Goal: Information Seeking & Learning: Understand process/instructions

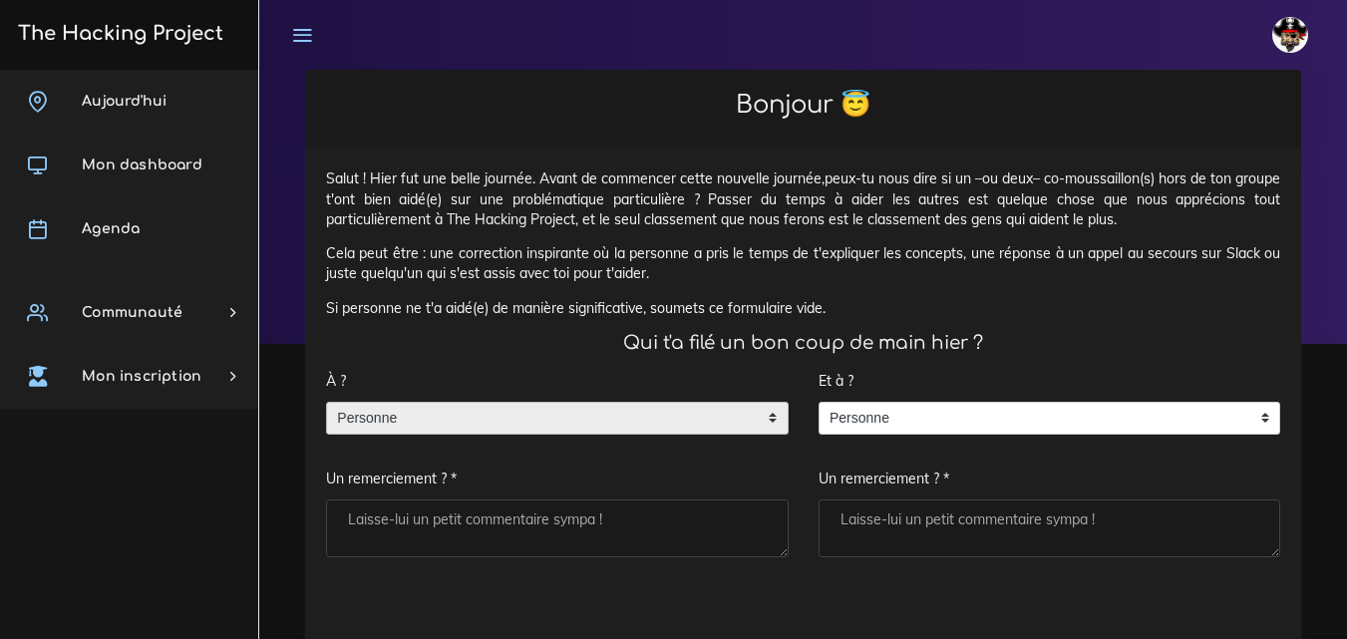
click at [528, 405] on span "Personne" at bounding box center [542, 419] width 431 height 32
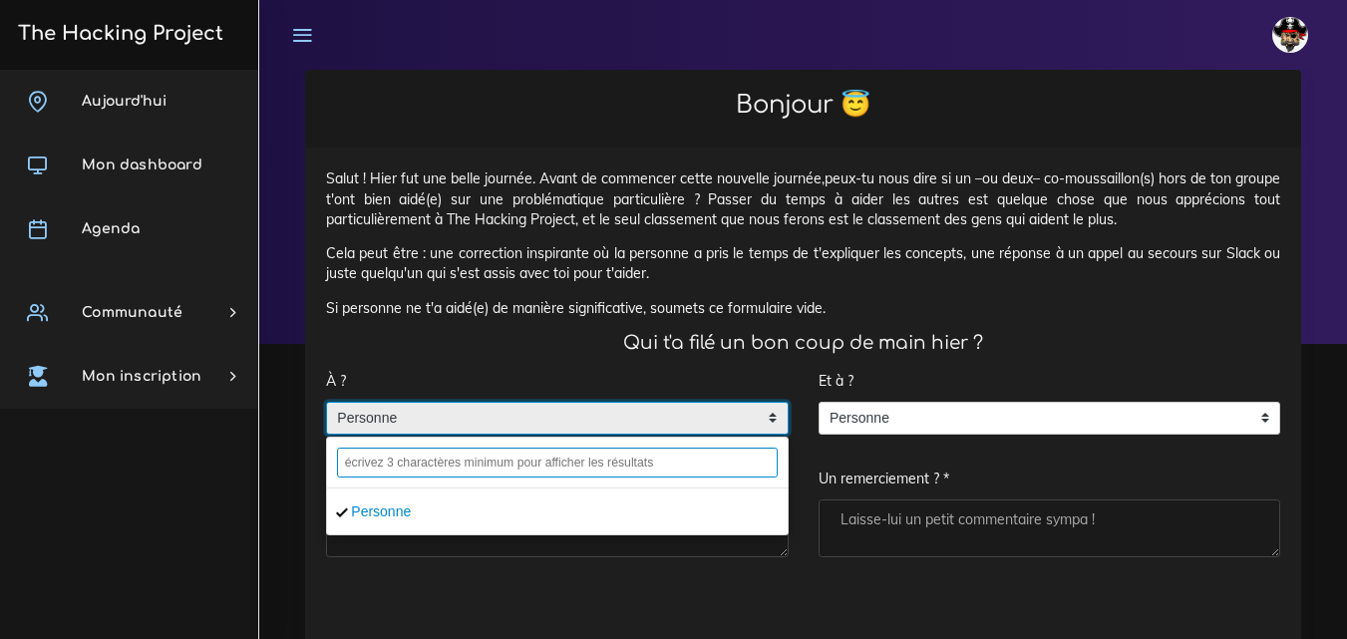
click at [427, 475] on input "text" at bounding box center [557, 463] width 441 height 30
type input "."
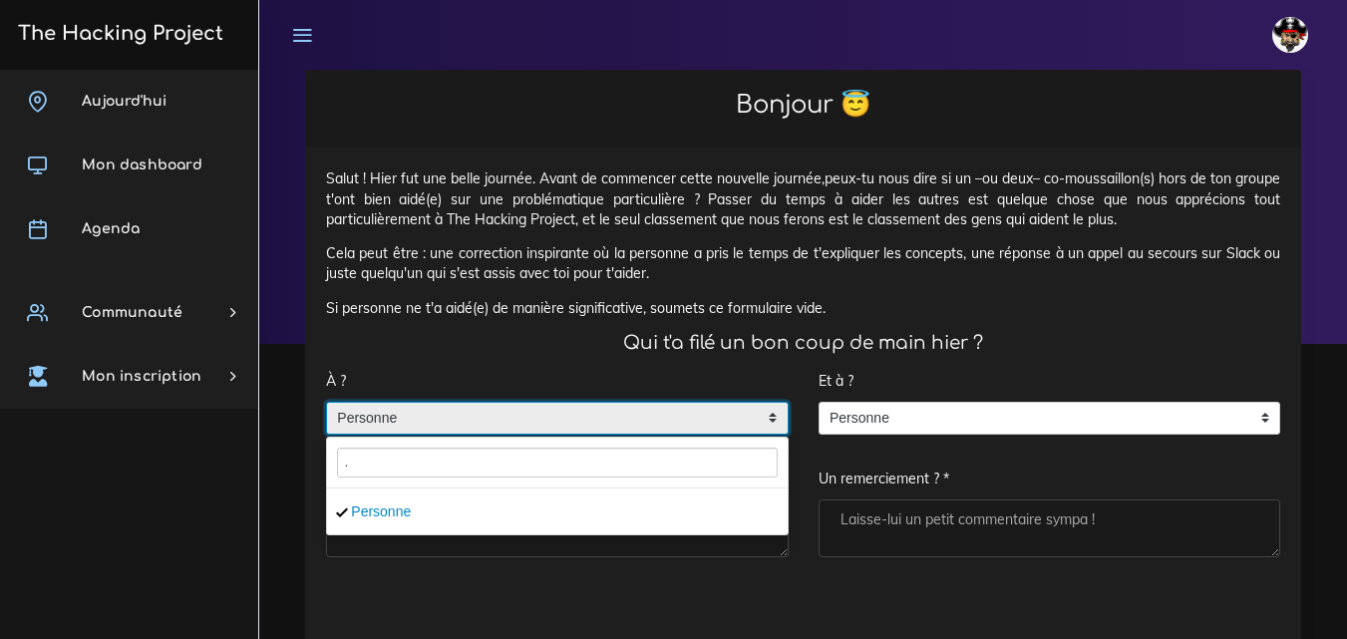
click at [736, 565] on div "À ? Personne Personne . Personne Un remerciement ? *" at bounding box center [557, 469] width 493 height 217
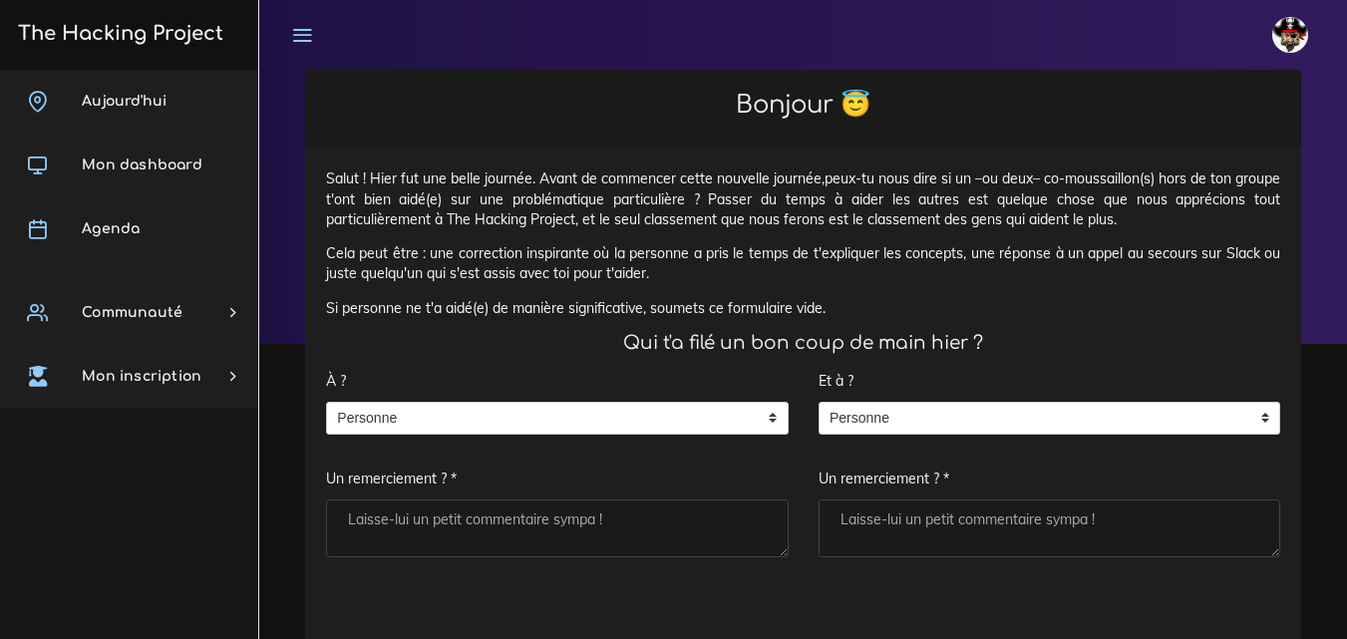
click at [517, 523] on textarea "Un remerciement ? *" at bounding box center [557, 529] width 463 height 58
type textarea "."
click at [912, 536] on textarea "Un remerciement ? *" at bounding box center [1050, 529] width 463 height 58
type textarea "/"
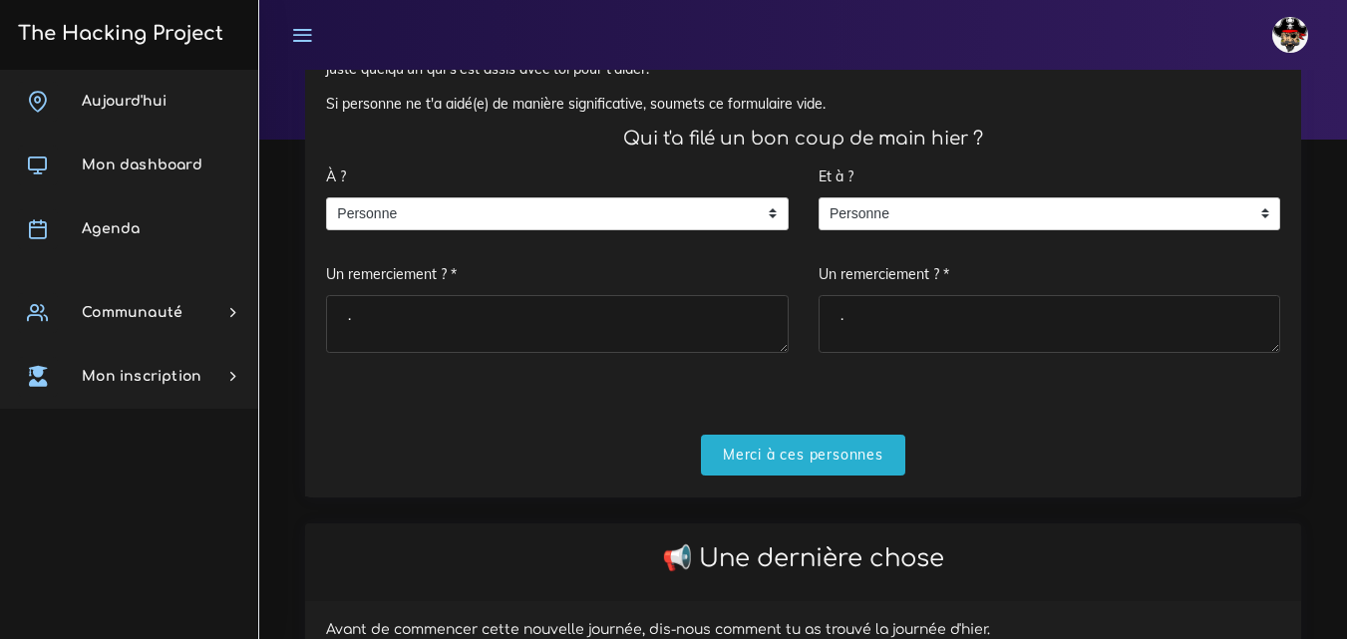
scroll to position [399, 0]
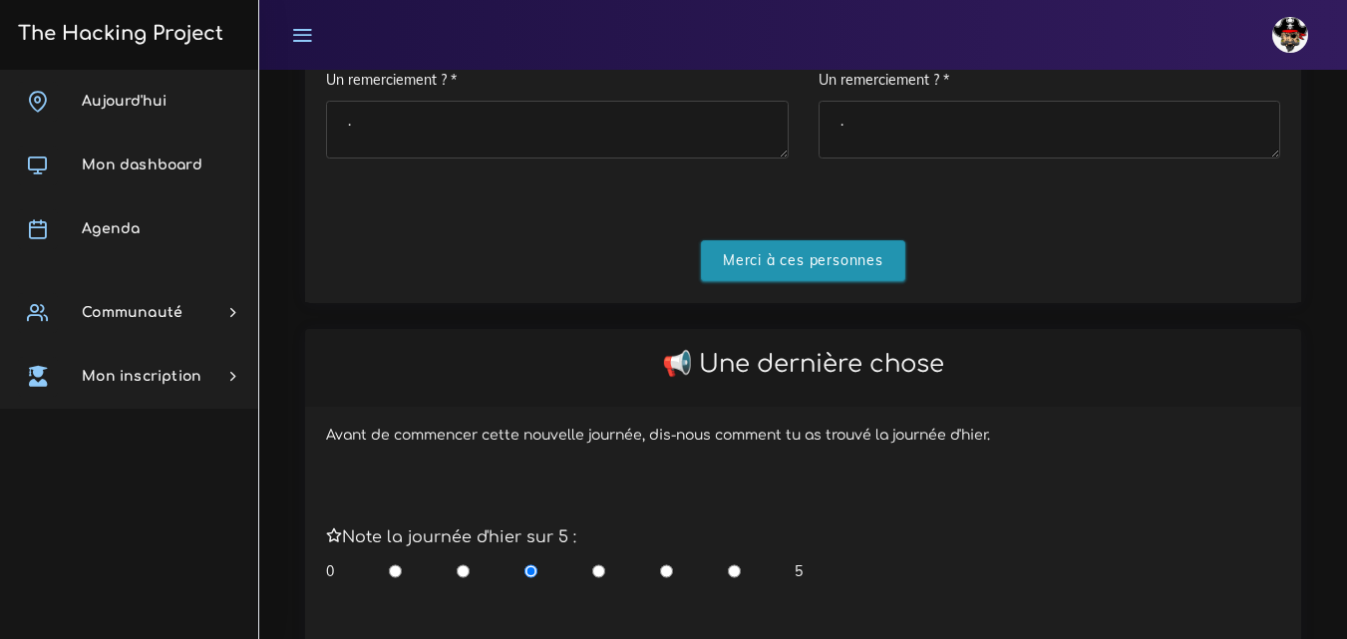
type textarea "."
click at [812, 263] on input "Merci à ces personnes" at bounding box center [803, 260] width 204 height 41
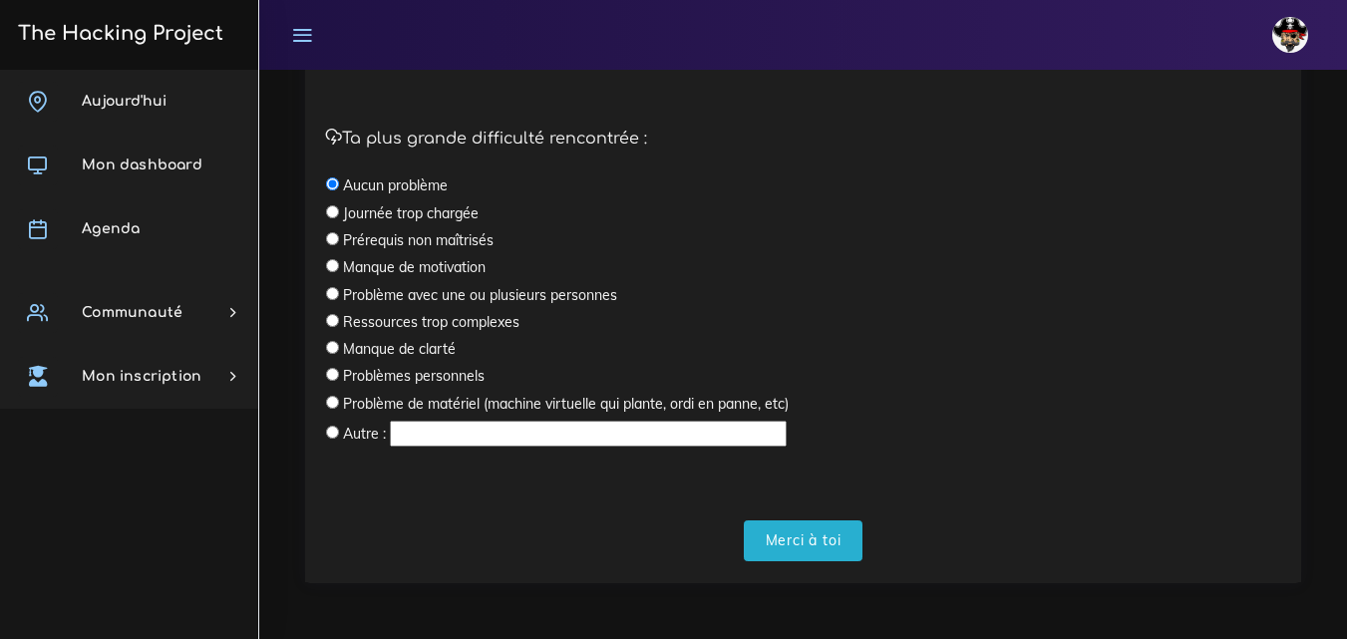
scroll to position [670, 0]
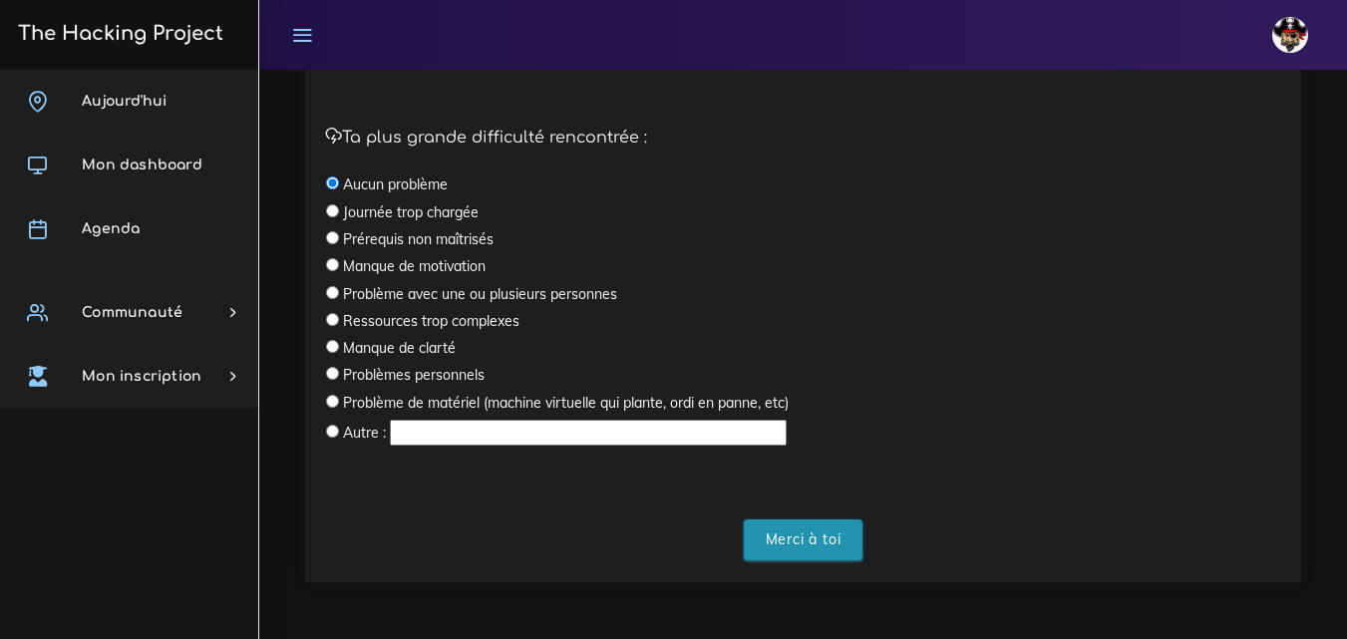
click at [809, 529] on input "Merci à toi" at bounding box center [804, 539] width 120 height 41
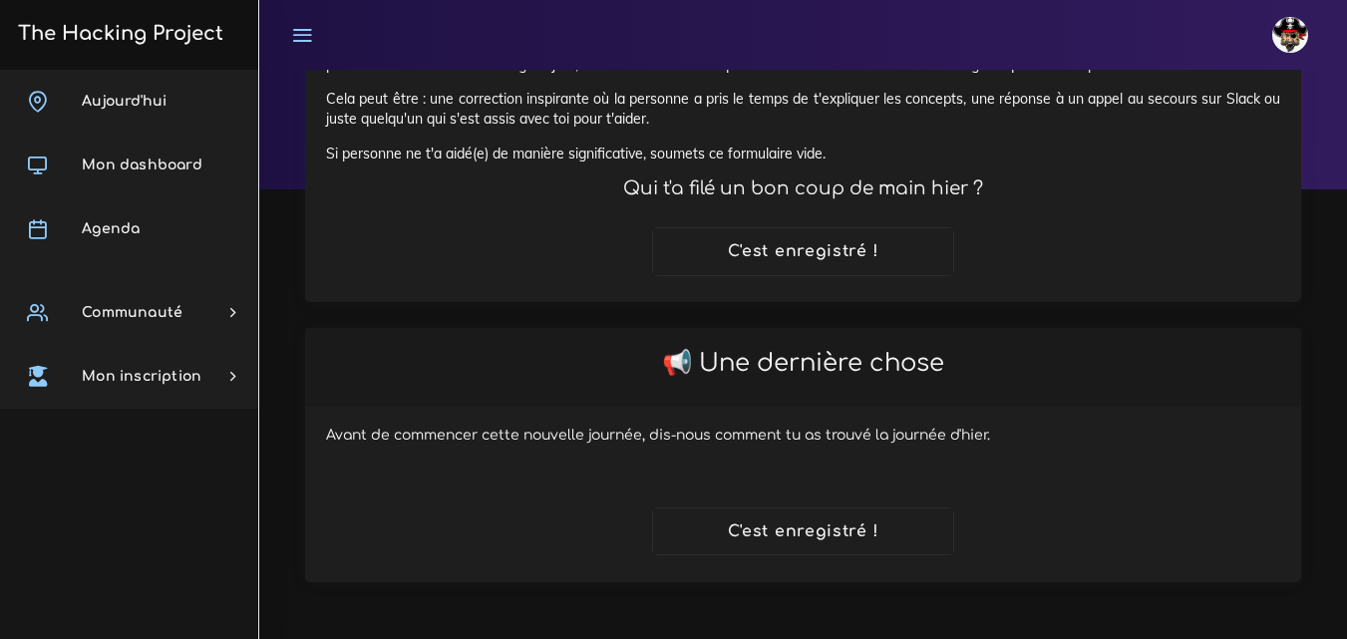
scroll to position [155, 0]
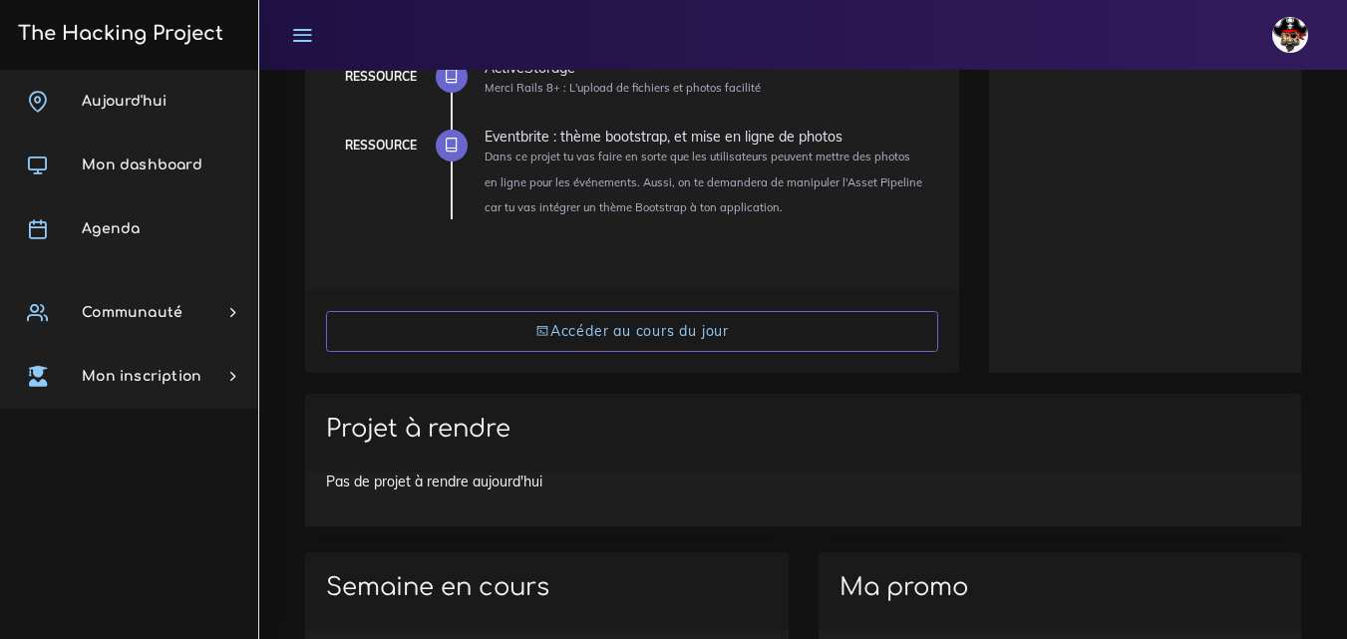
scroll to position [598, 0]
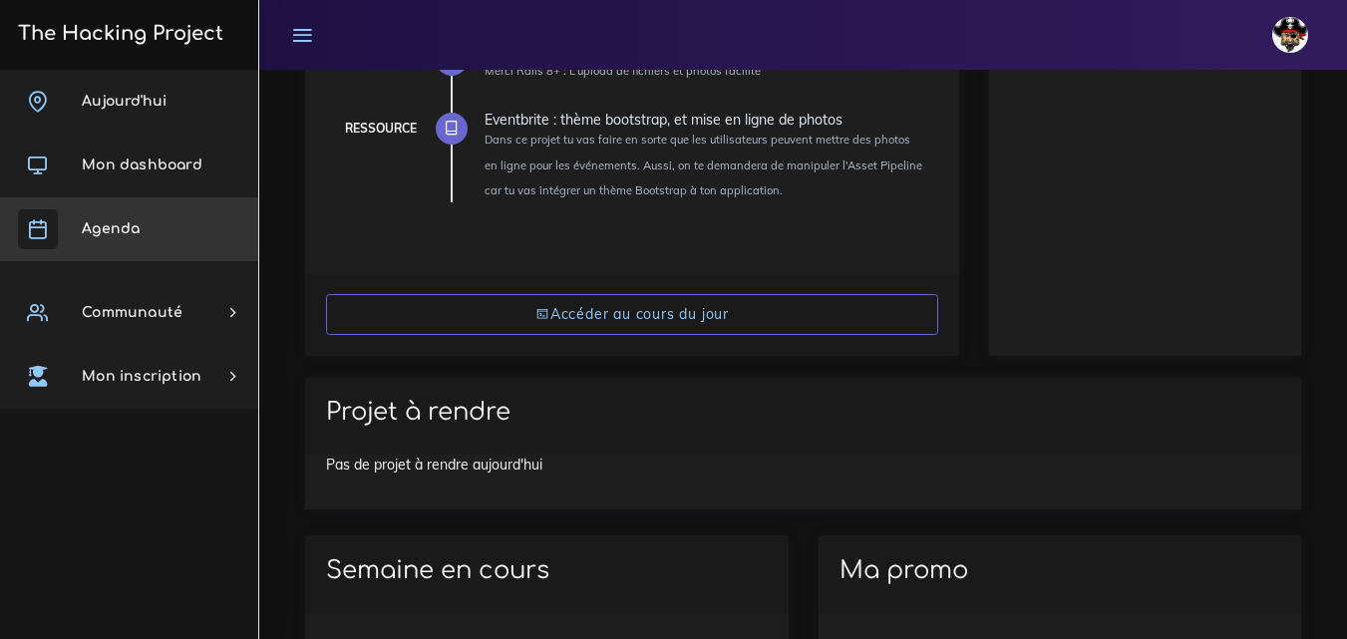
click at [149, 233] on link "Agenda" at bounding box center [129, 229] width 258 height 64
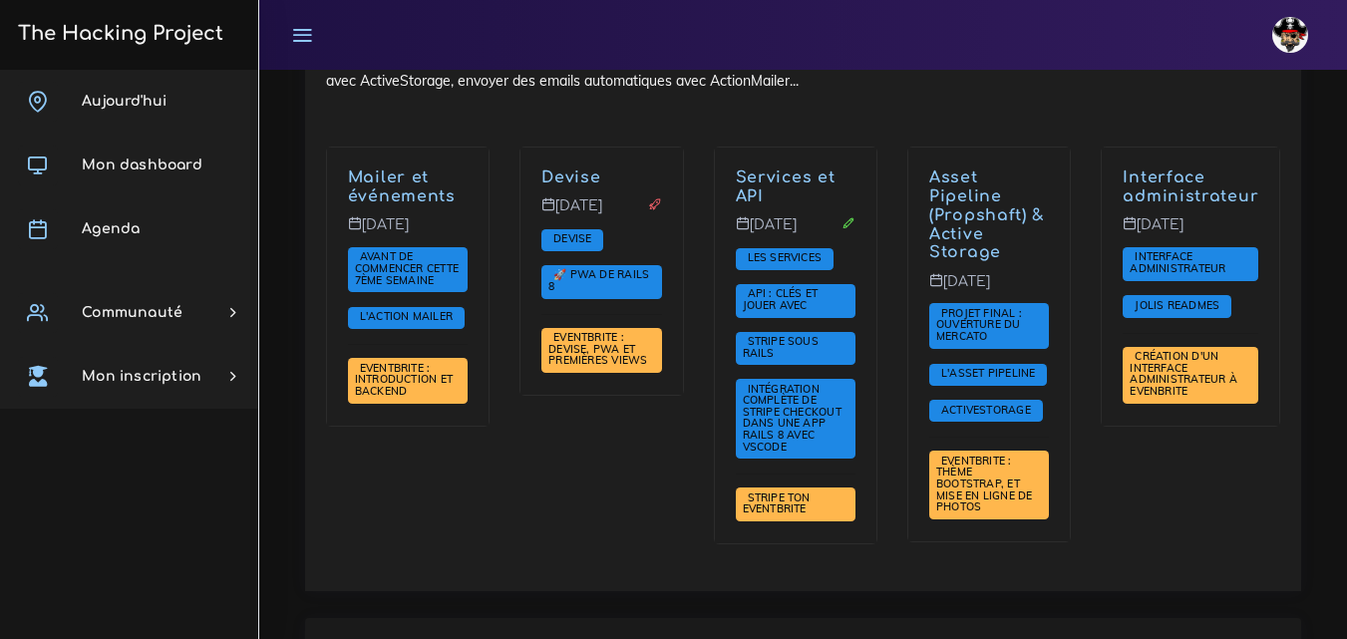
scroll to position [5284, 0]
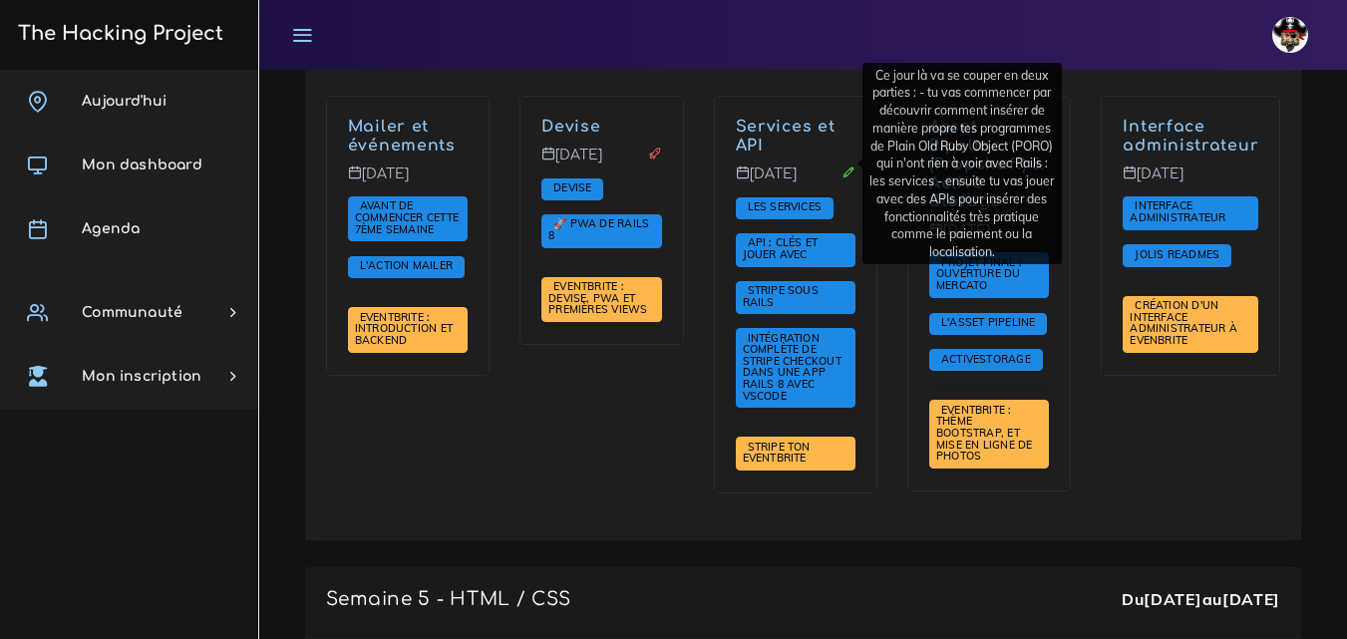
click at [776, 155] on link "Services et API" at bounding box center [786, 136] width 100 height 37
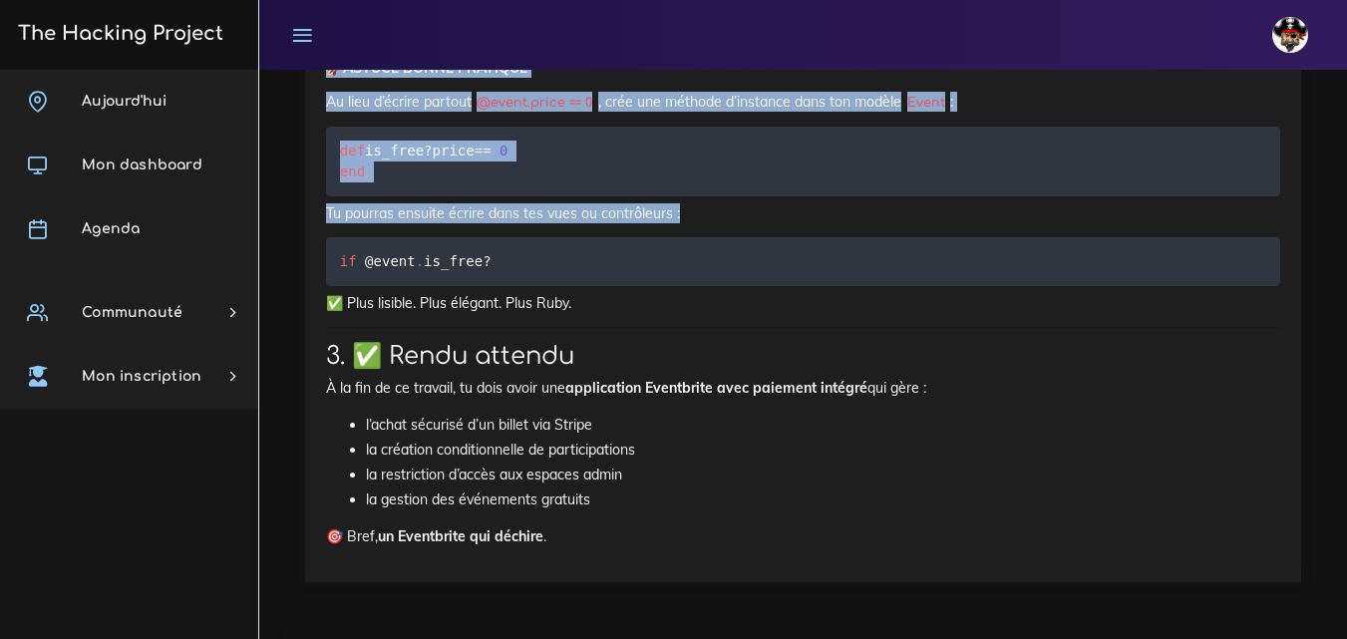
scroll to position [12927, 0]
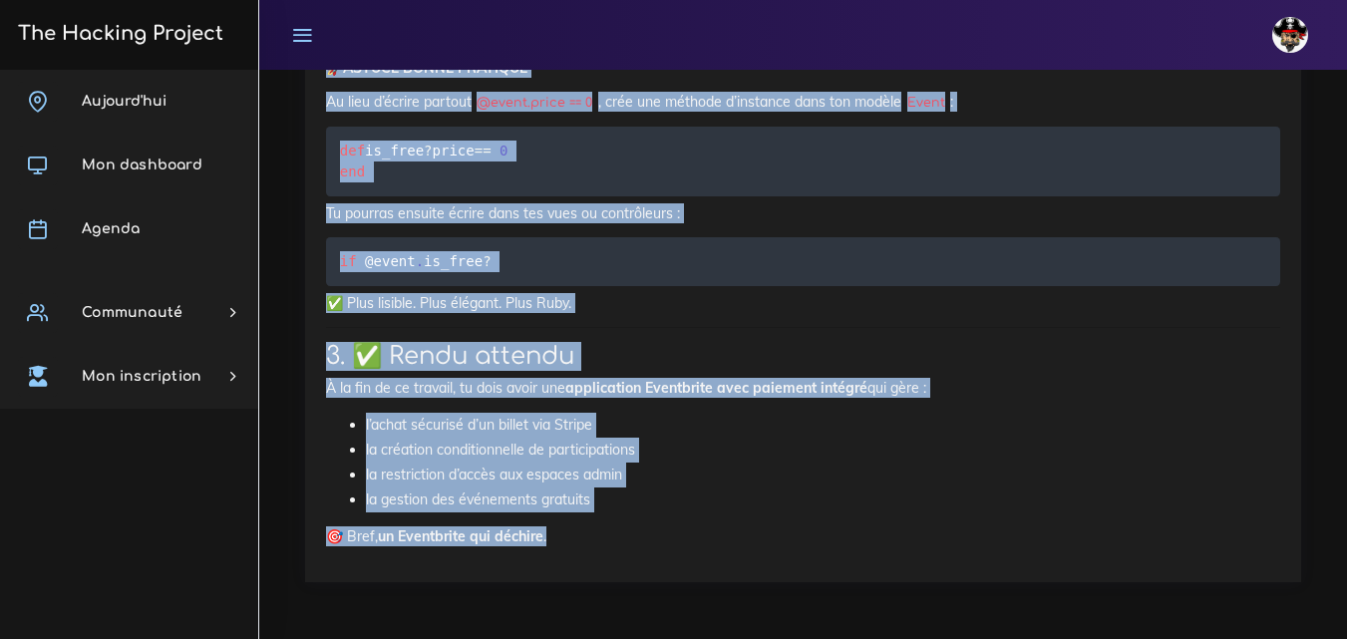
drag, startPoint x: 326, startPoint y: 155, endPoint x: 769, endPoint y: 541, distance: 587.9
copy div "Projets : Stripe ton Eventbrite 💳 Stripe ton Eventbrite Nous allons intégrer un…"
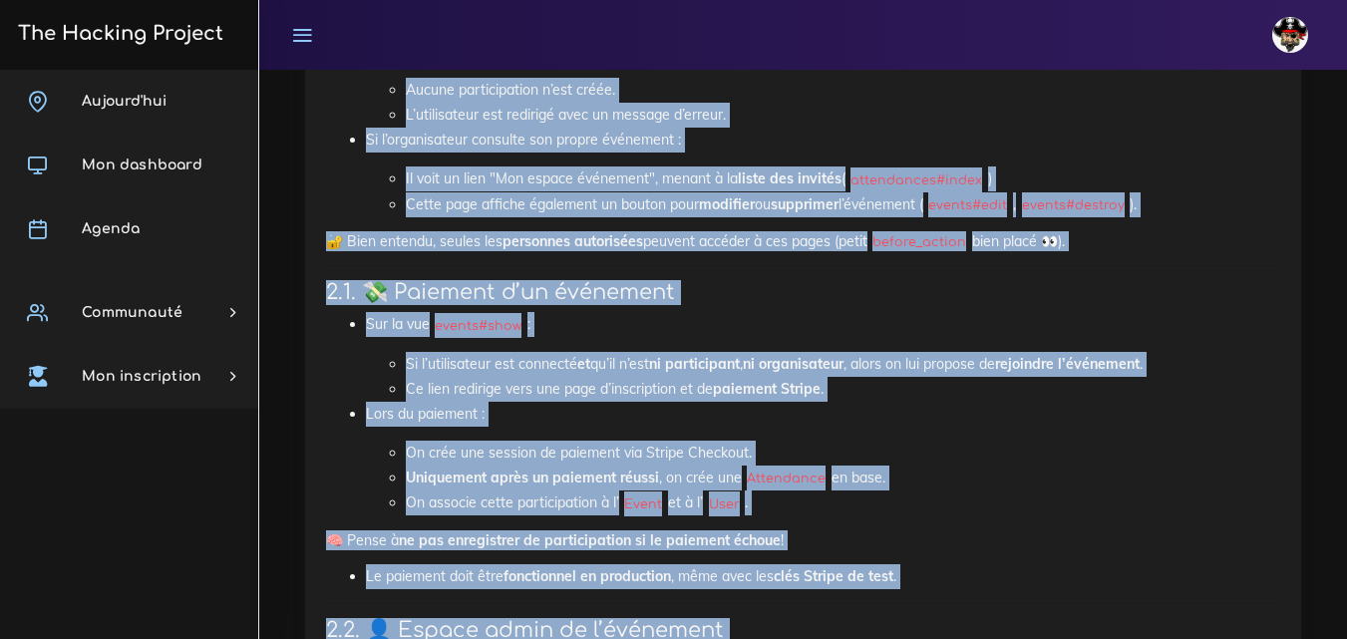
scroll to position [10634, 0]
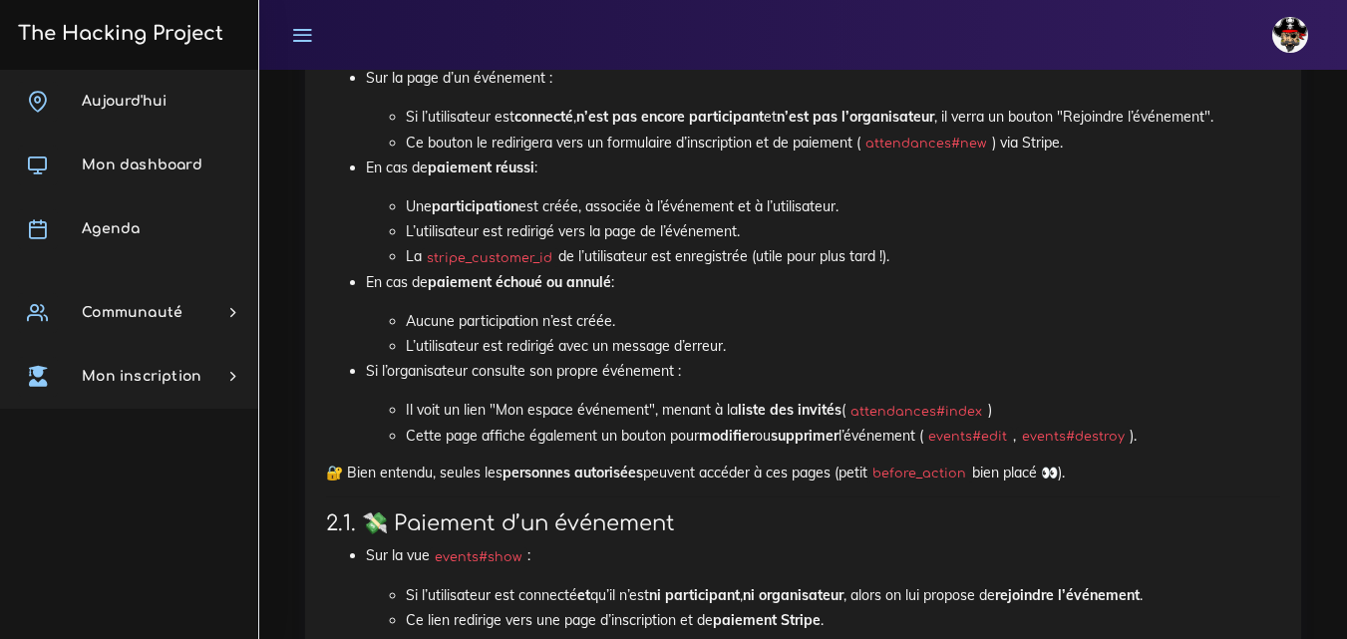
drag, startPoint x: 845, startPoint y: 341, endPoint x: 635, endPoint y: 325, distance: 210.0
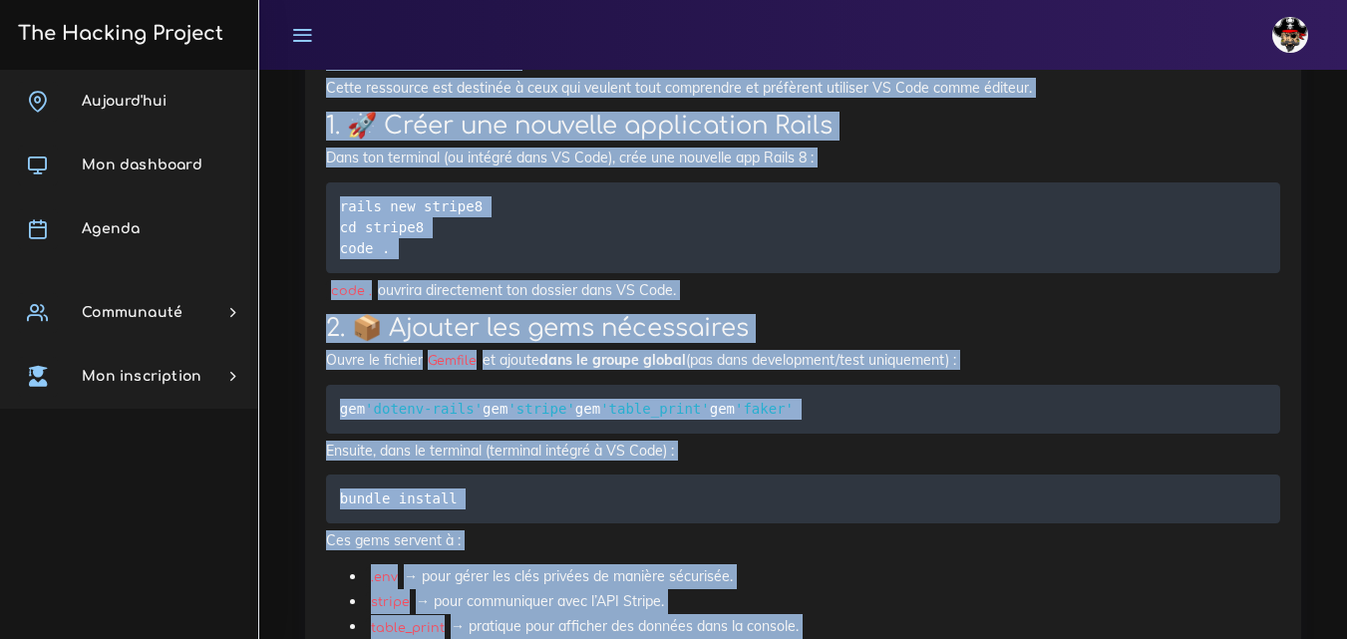
scroll to position [6645, 0]
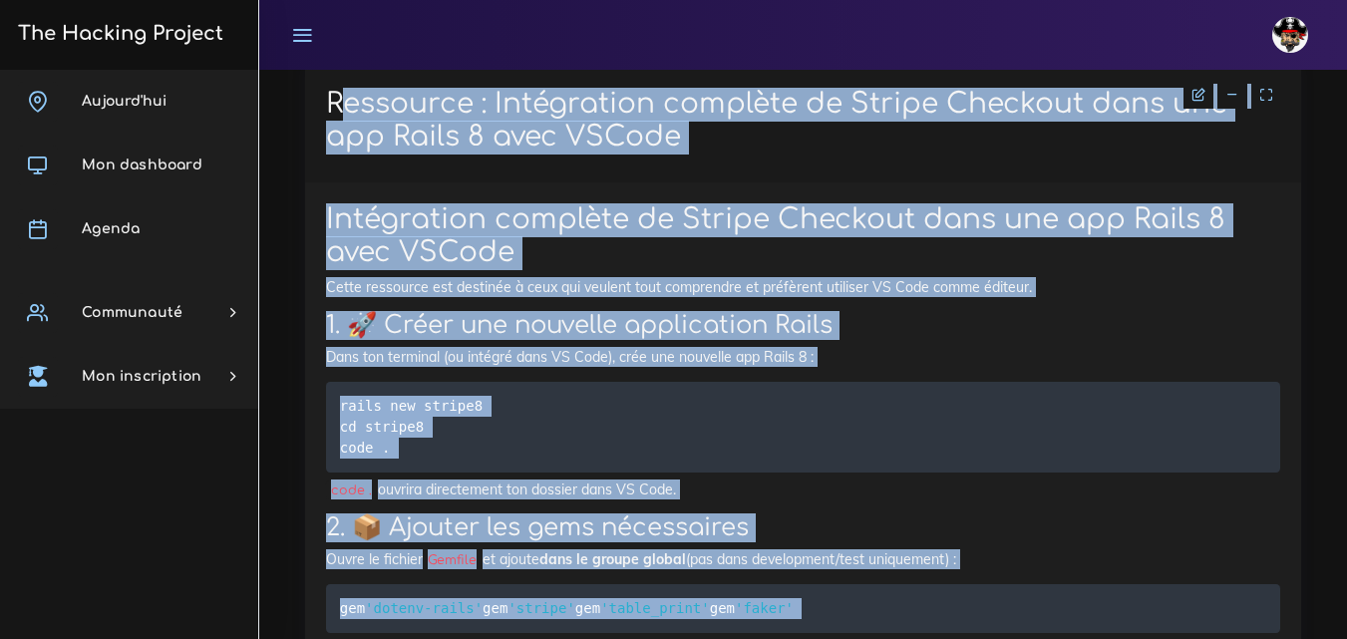
drag, startPoint x: 880, startPoint y: 249, endPoint x: 321, endPoint y: 412, distance: 582.5
copy div "Ressource : Intégration complète de Stripe Checkout dans une app Rails 8 avec V…"
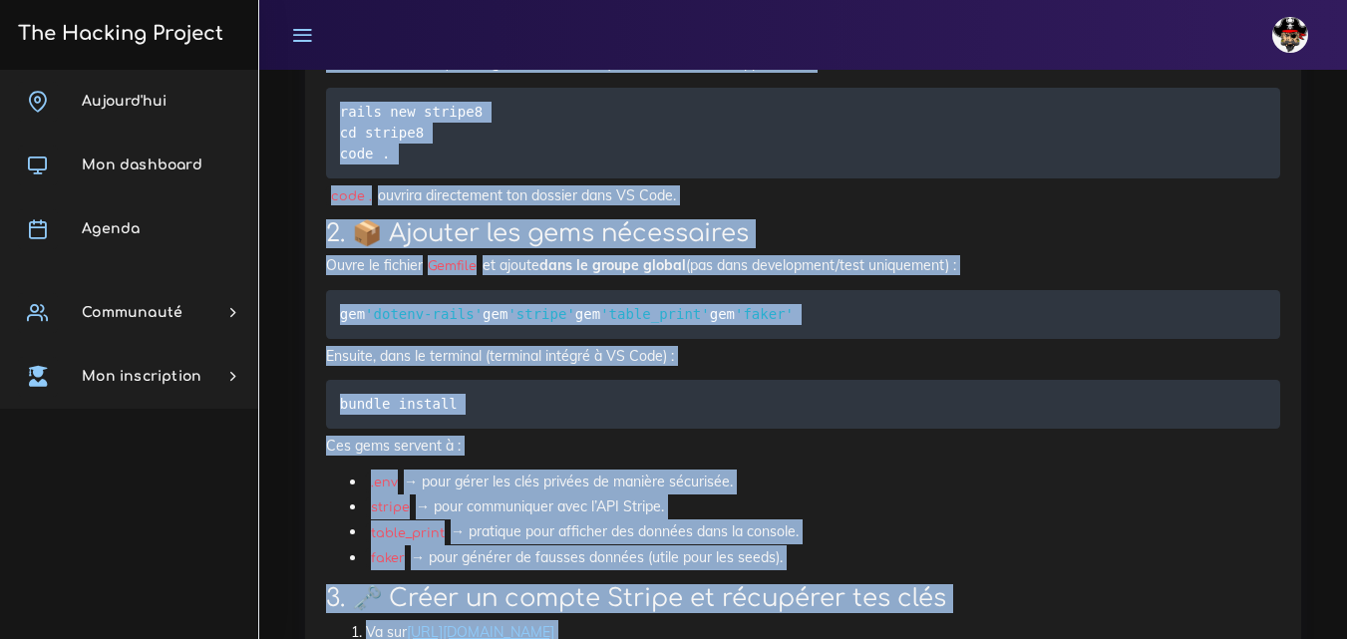
scroll to position [7044, 0]
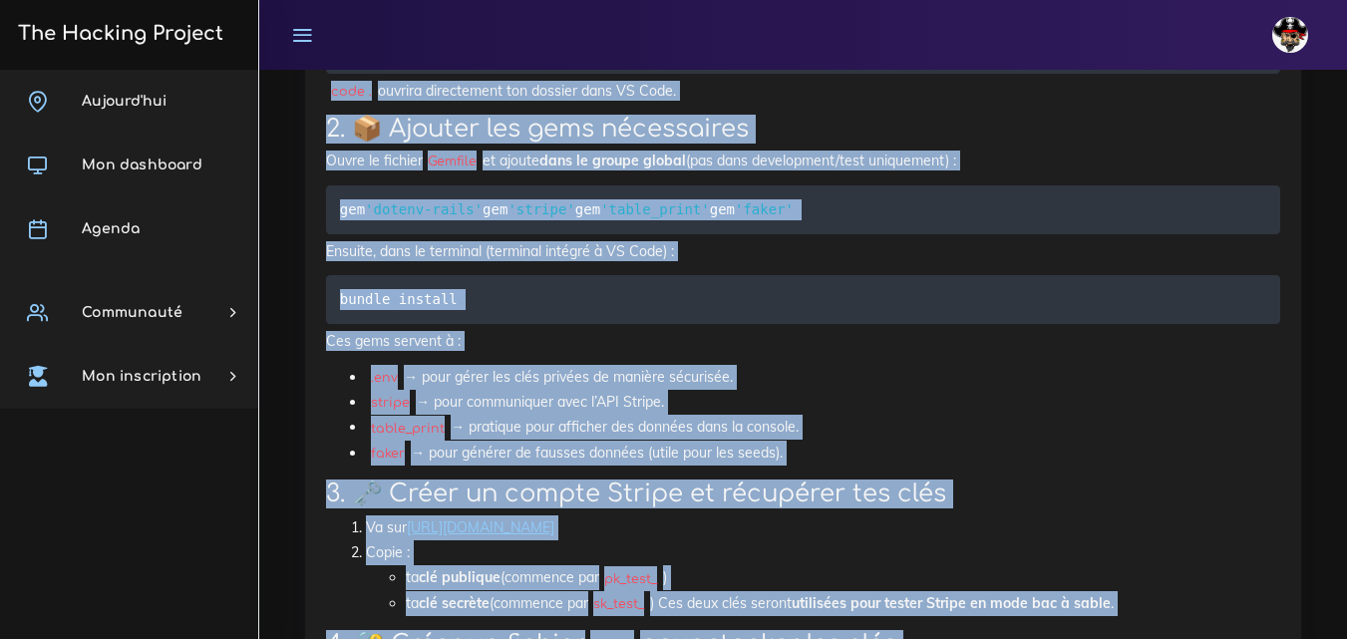
click at [518, 74] on pre "rails new stripe8 cd stripe8 code ." at bounding box center [803, 28] width 954 height 91
click at [594, 169] on strong "dans le groupe global" at bounding box center [612, 161] width 147 height 18
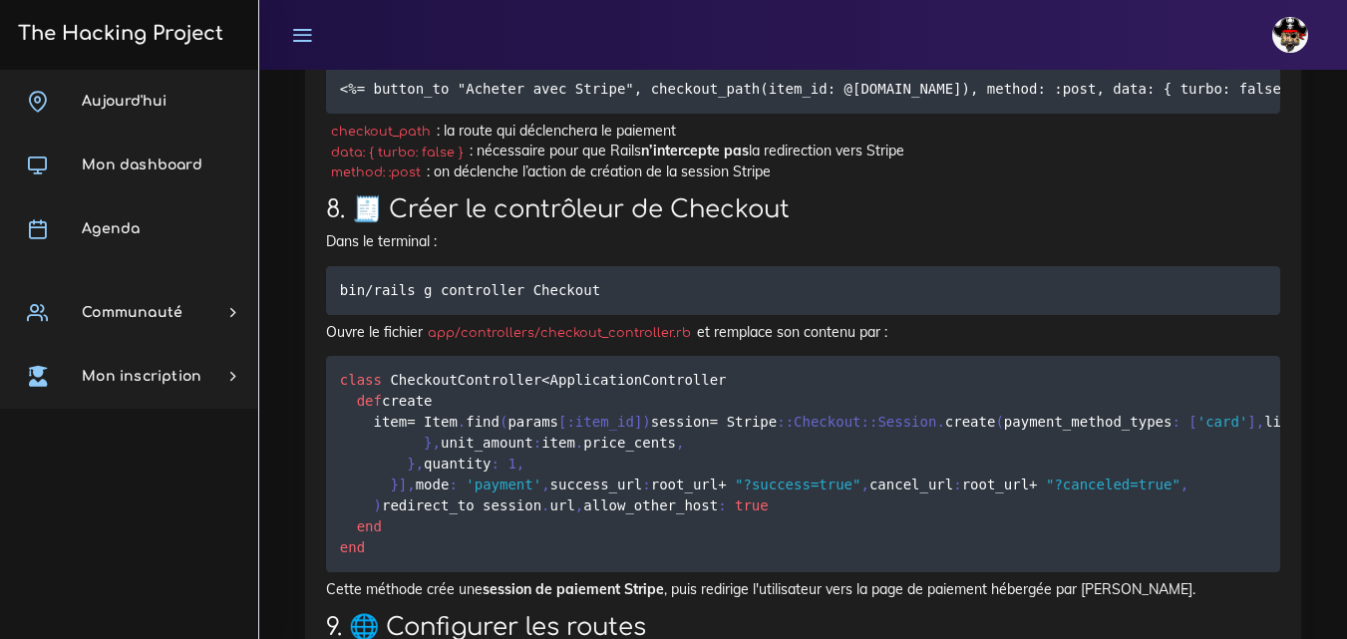
scroll to position [8241, 0]
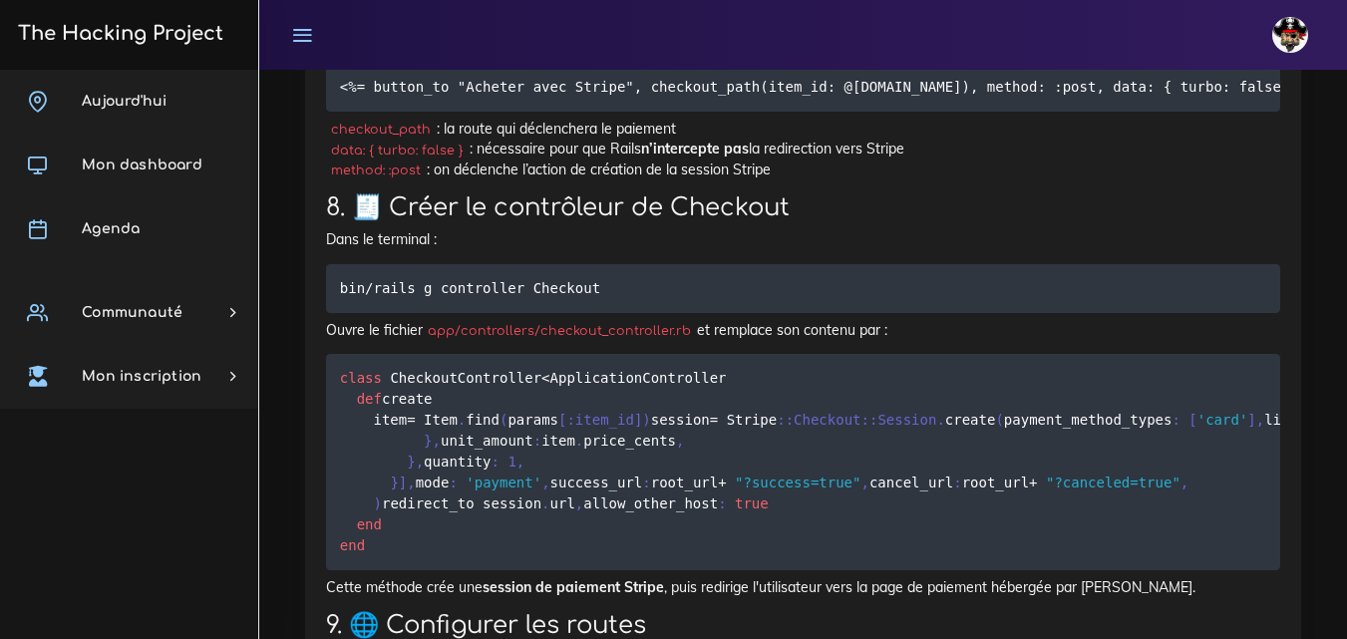
drag, startPoint x: 370, startPoint y: 244, endPoint x: 786, endPoint y: 244, distance: 415.8
copy code "rails g scaffold Item name:string price_cents:integer"
drag, startPoint x: 369, startPoint y: 266, endPoint x: 489, endPoint y: 260, distance: 119.8
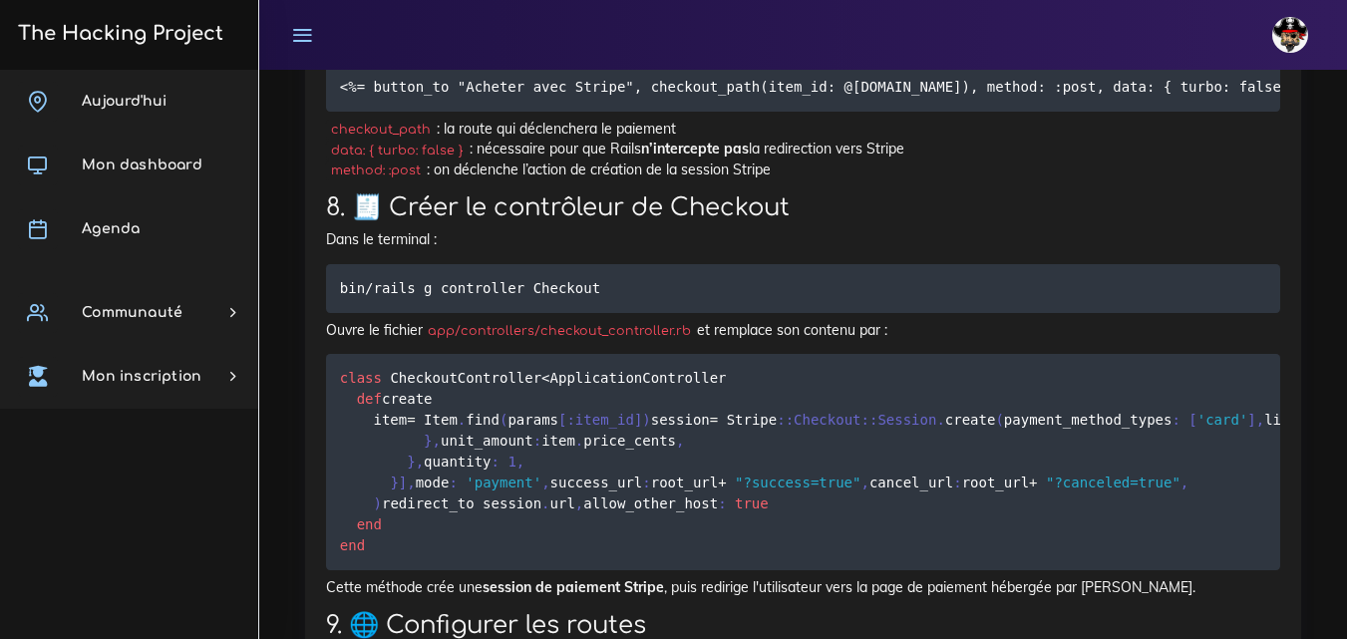
drag, startPoint x: 493, startPoint y: 260, endPoint x: 375, endPoint y: 267, distance: 117.9
copy div "rails db:migrate"
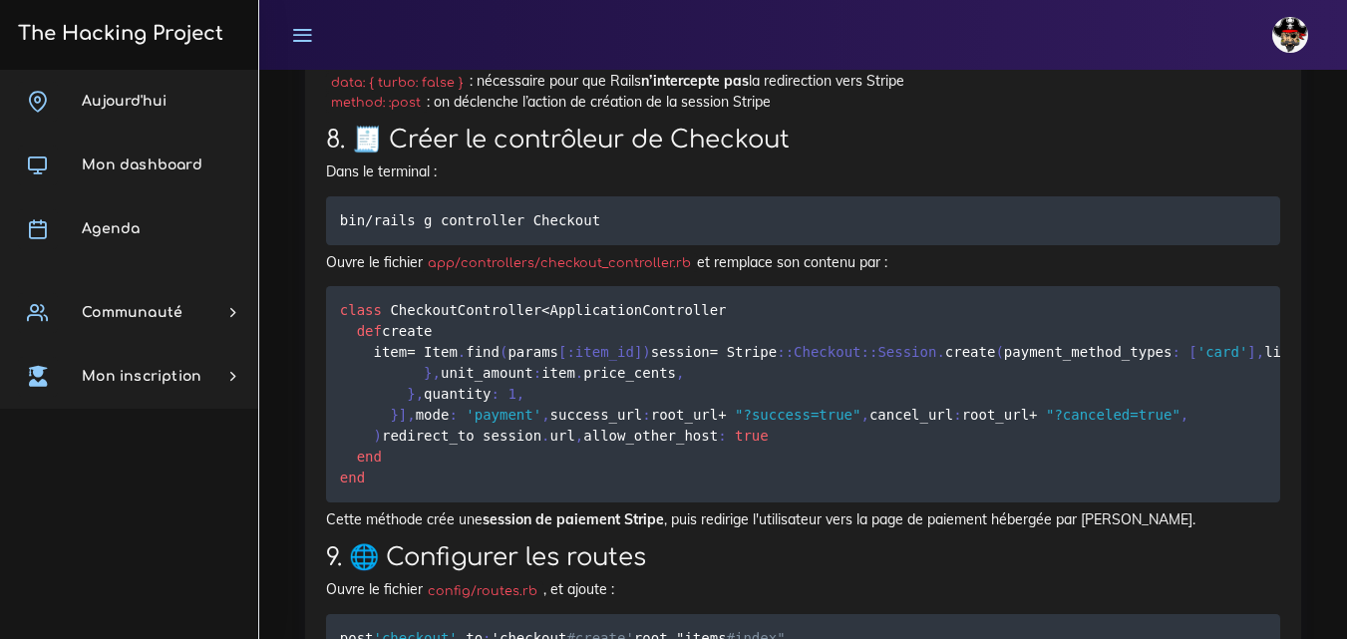
scroll to position [8340, 0]
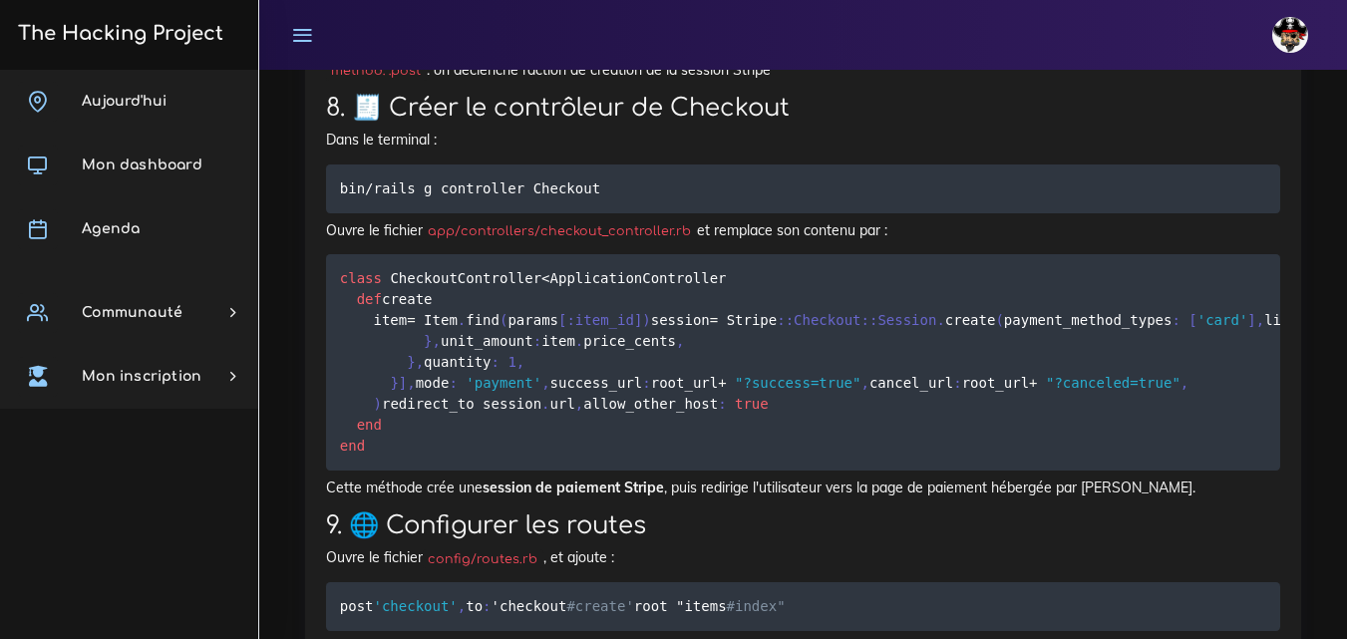
drag, startPoint x: 334, startPoint y: 366, endPoint x: 1234, endPoint y: 372, distance: 900.4
copy code "<%= button_to "Acheter avec Stripe", checkout_path(item_id: @item.id), method: …"
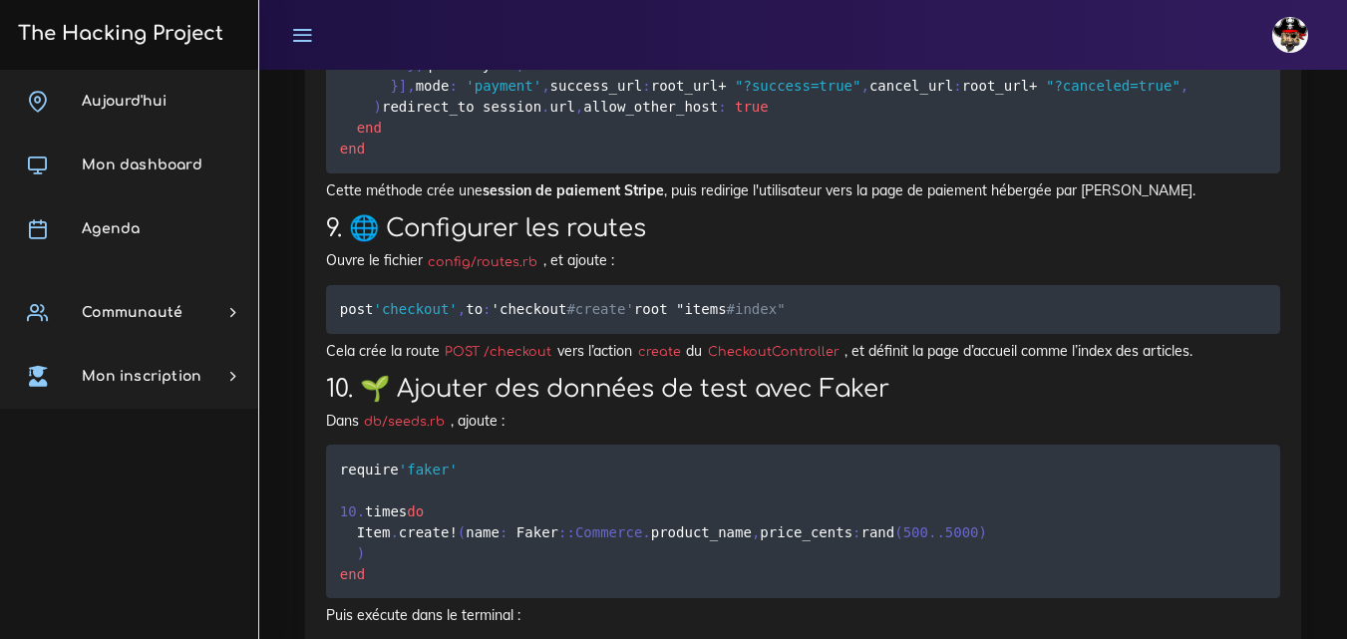
scroll to position [8640, 0]
drag, startPoint x: 370, startPoint y: 265, endPoint x: 578, endPoint y: 270, distance: 208.4
copy code "rails g controller Checkout"
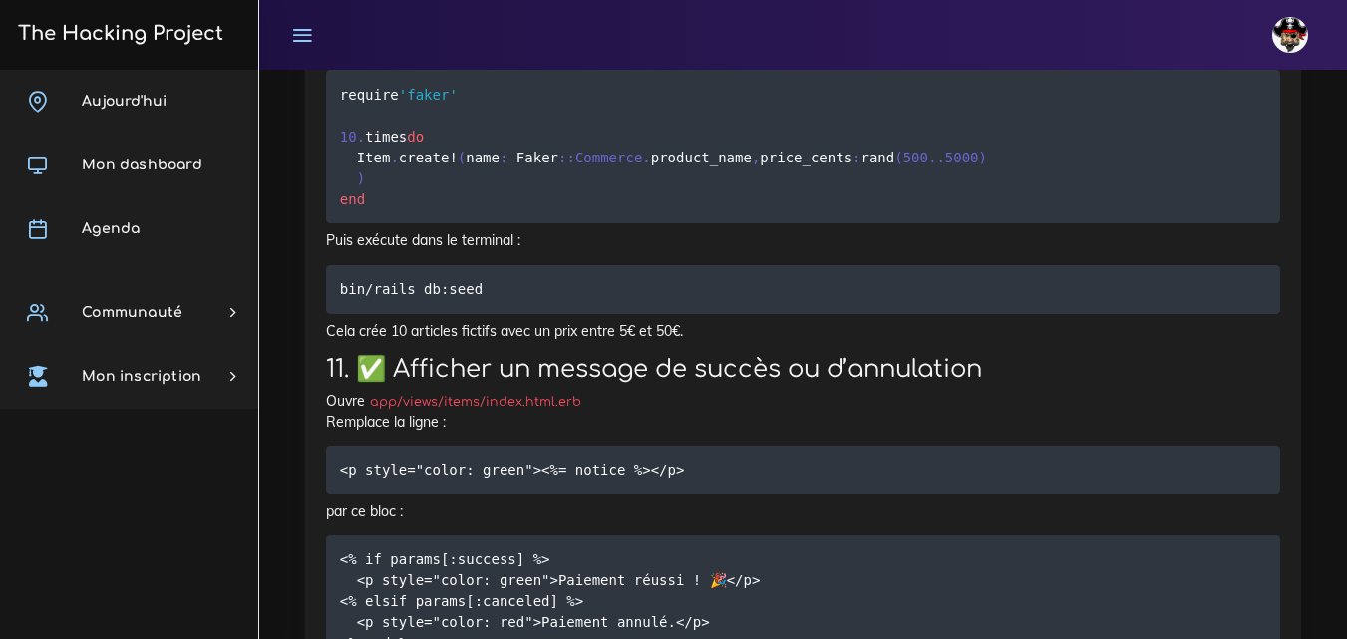
scroll to position [9038, 0]
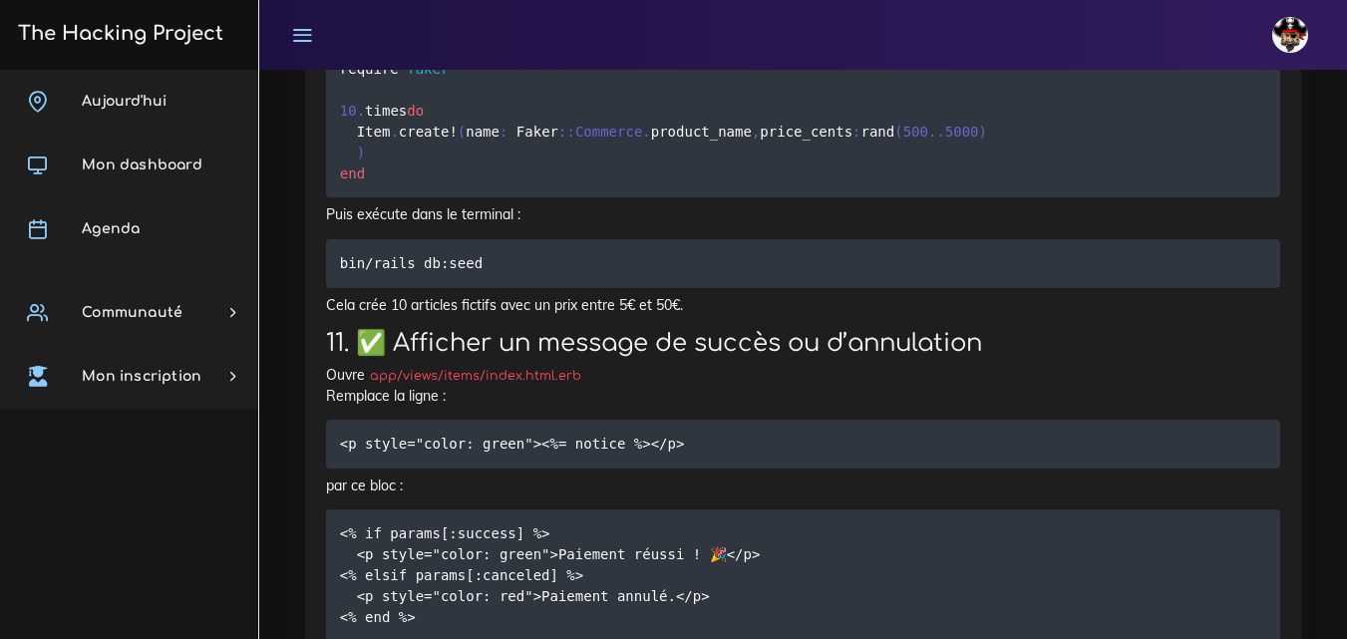
drag, startPoint x: 335, startPoint y: 154, endPoint x: 598, endPoint y: 459, distance: 403.0
copy code "class CheckoutController < ApplicationController def create item = Item . find …"
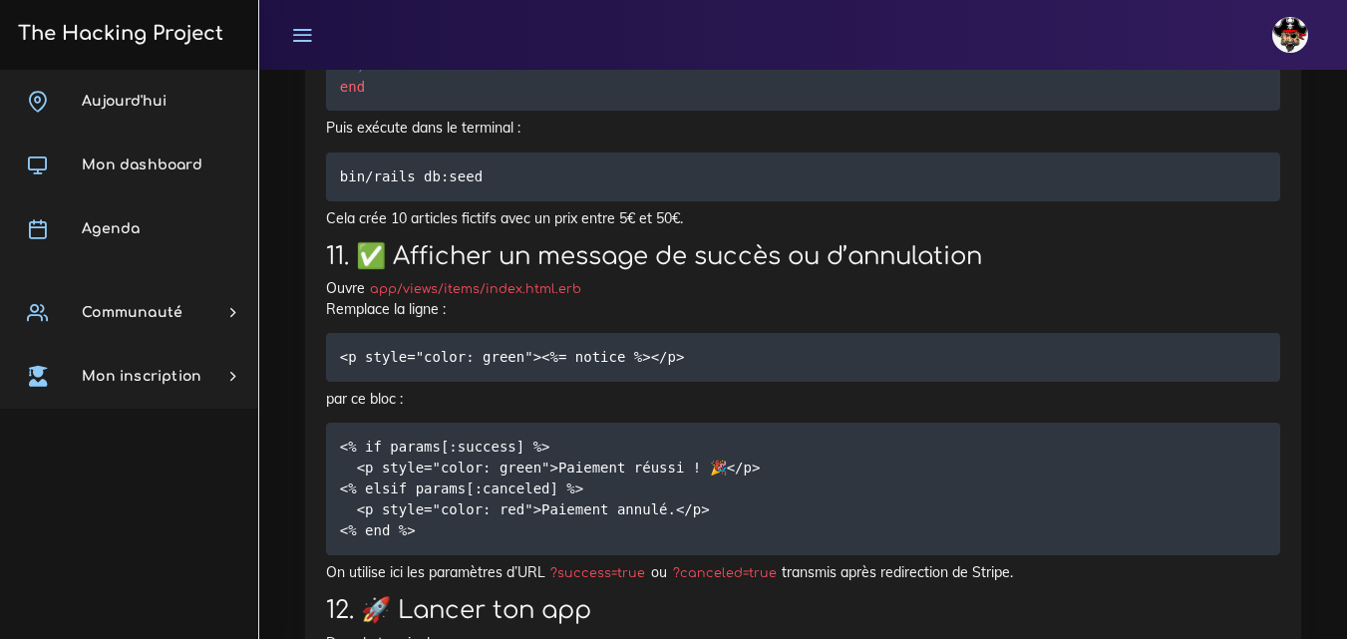
scroll to position [9238, 0]
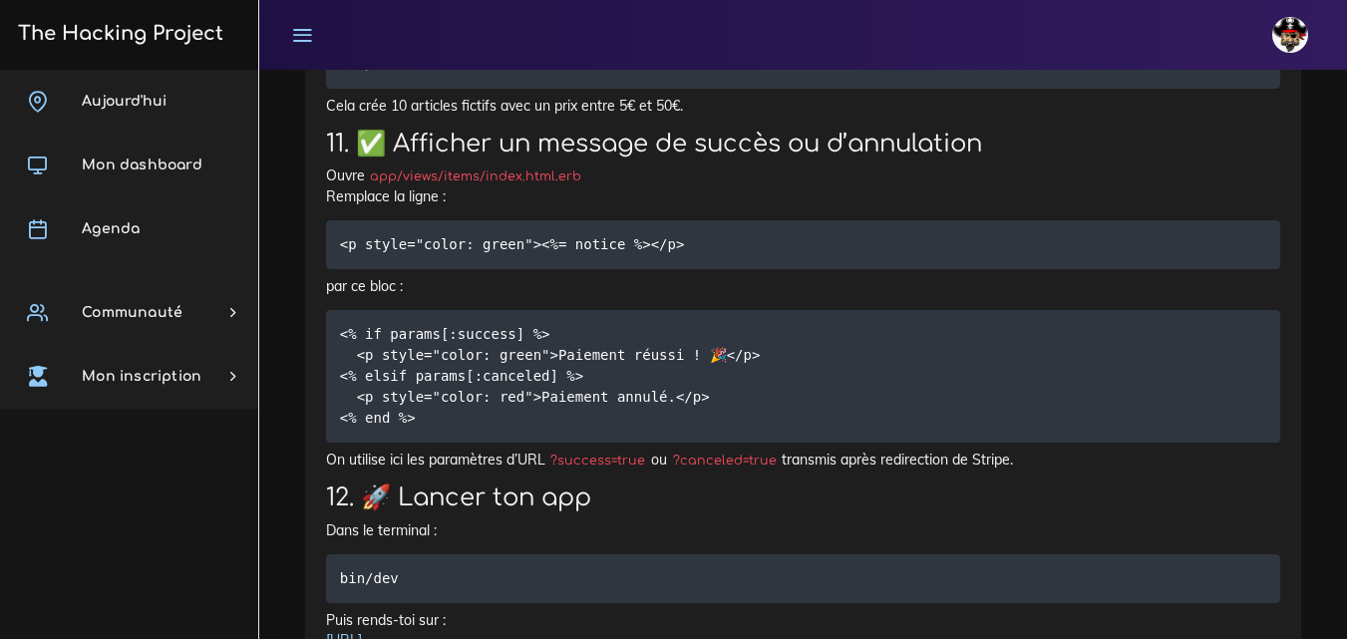
drag, startPoint x: 485, startPoint y: 425, endPoint x: 334, endPoint y: 404, distance: 152.0
copy code "post 'checkout' , to : 'checkout #create' root "items #index""
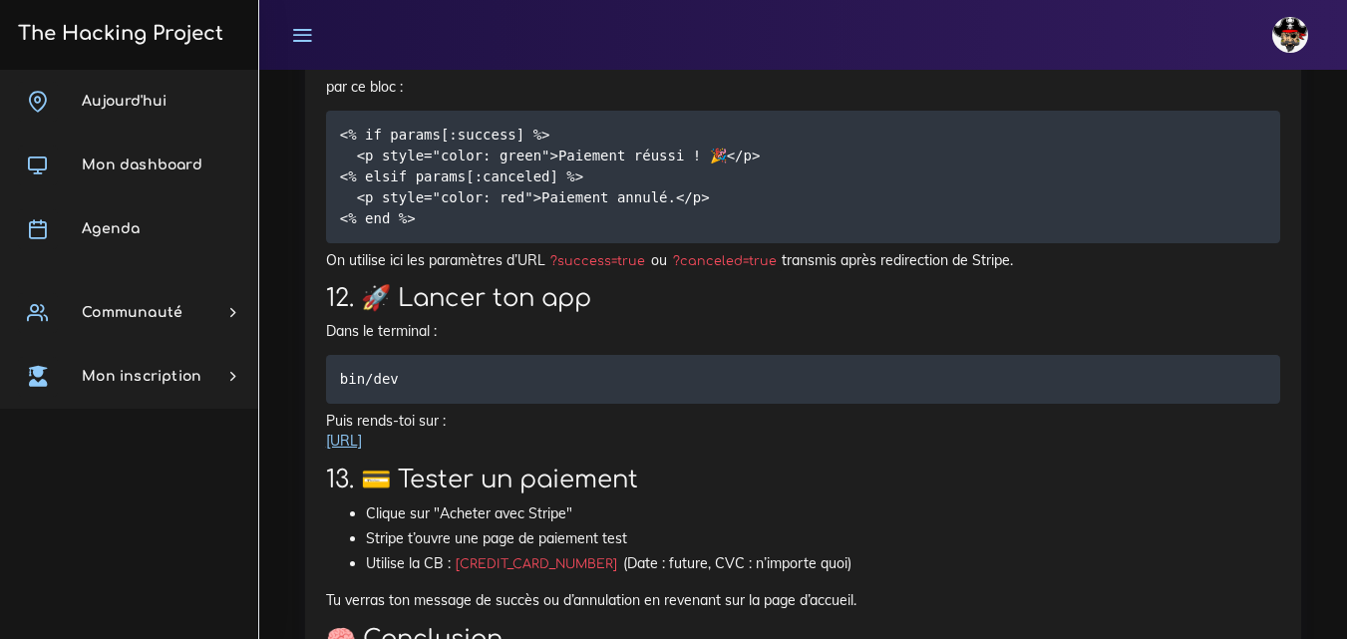
scroll to position [9537, 0]
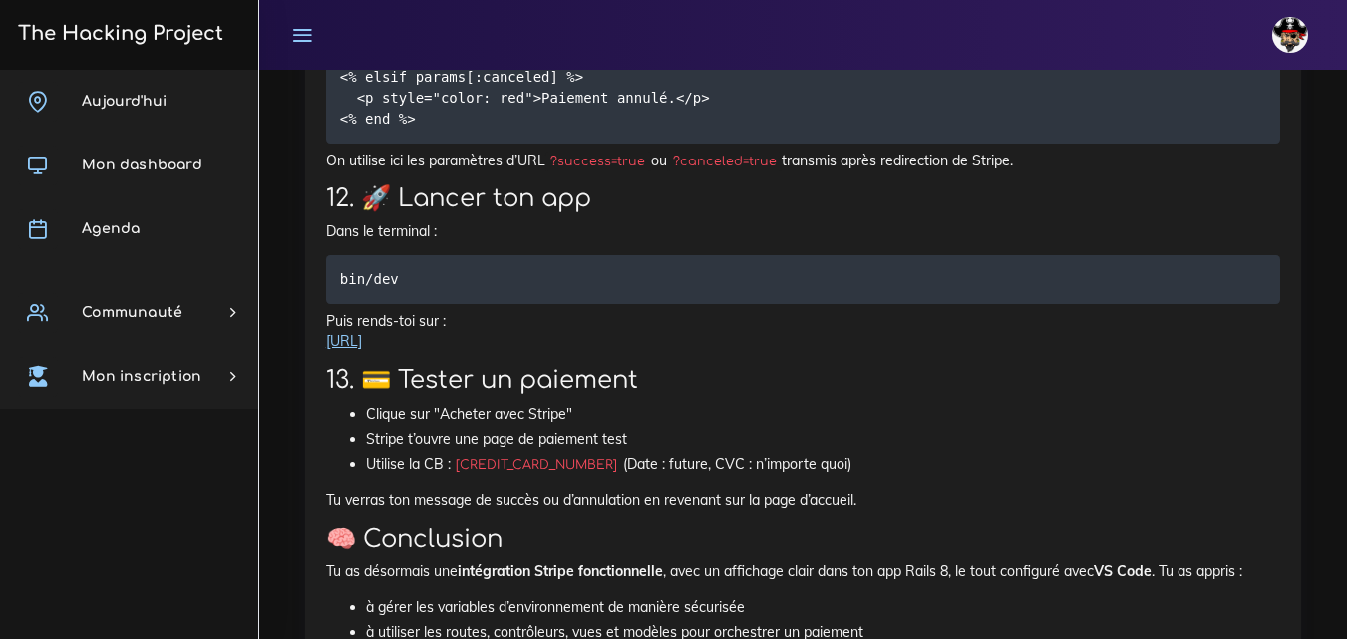
drag, startPoint x: 395, startPoint y: 429, endPoint x: 333, endPoint y: 250, distance: 188.9
copy code "require 'faker' 10 . times do Item . create ! ( name : Faker : :Commerce . prod…"
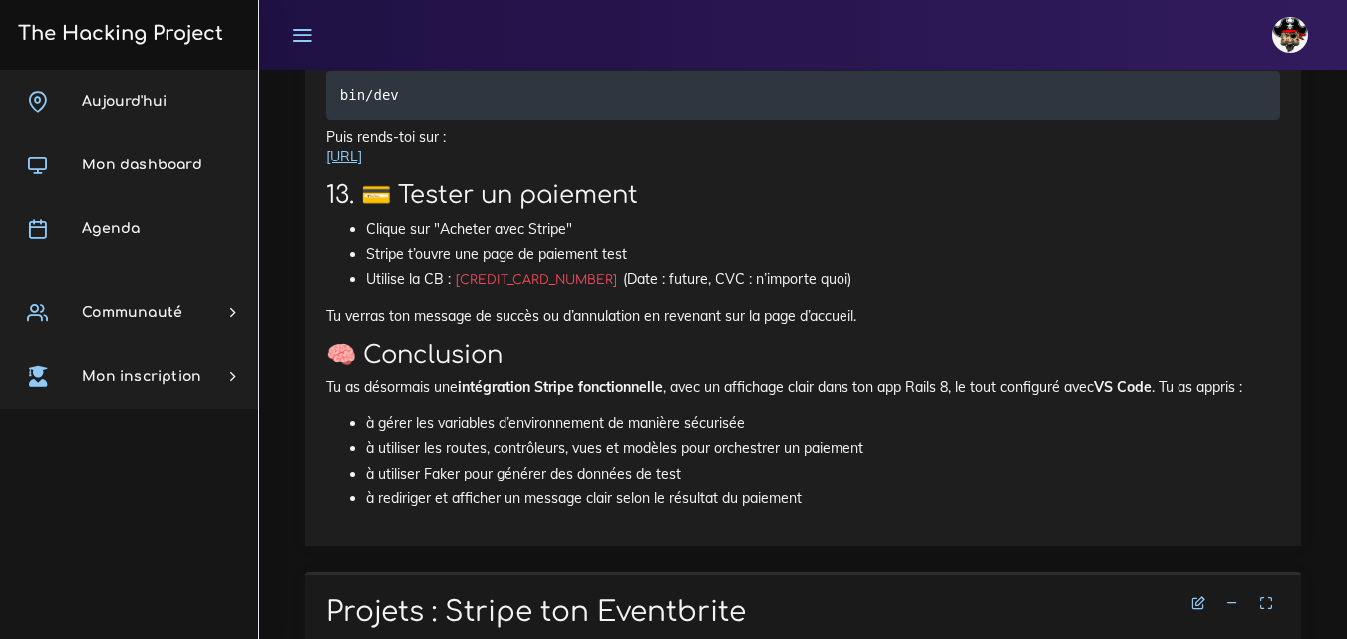
scroll to position [9736, 0]
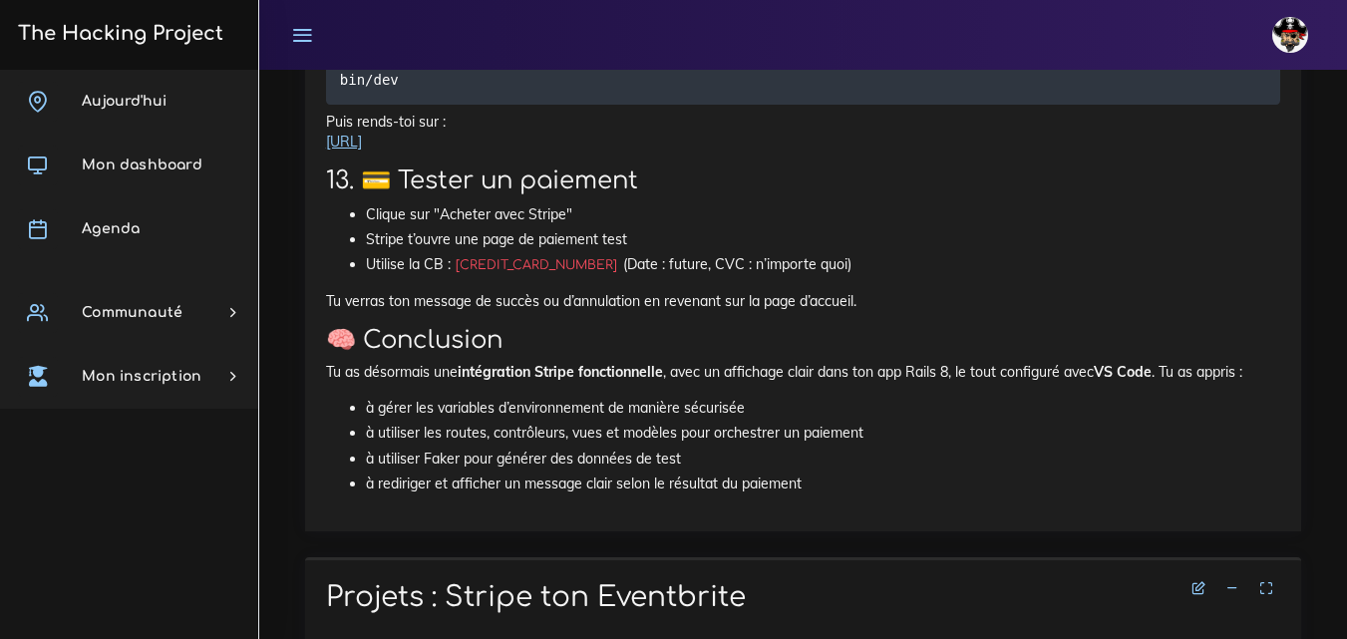
drag, startPoint x: 368, startPoint y: 323, endPoint x: 526, endPoint y: 330, distance: 158.7
copy code "rails db:seed"
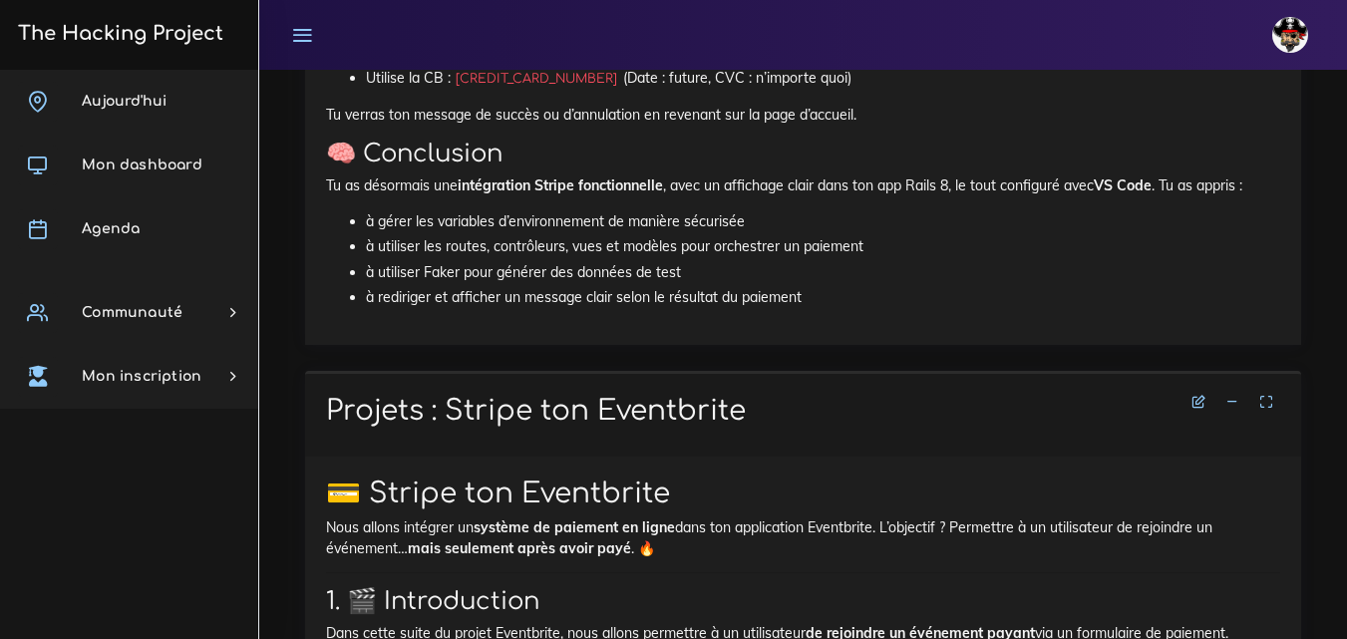
scroll to position [9936, 0]
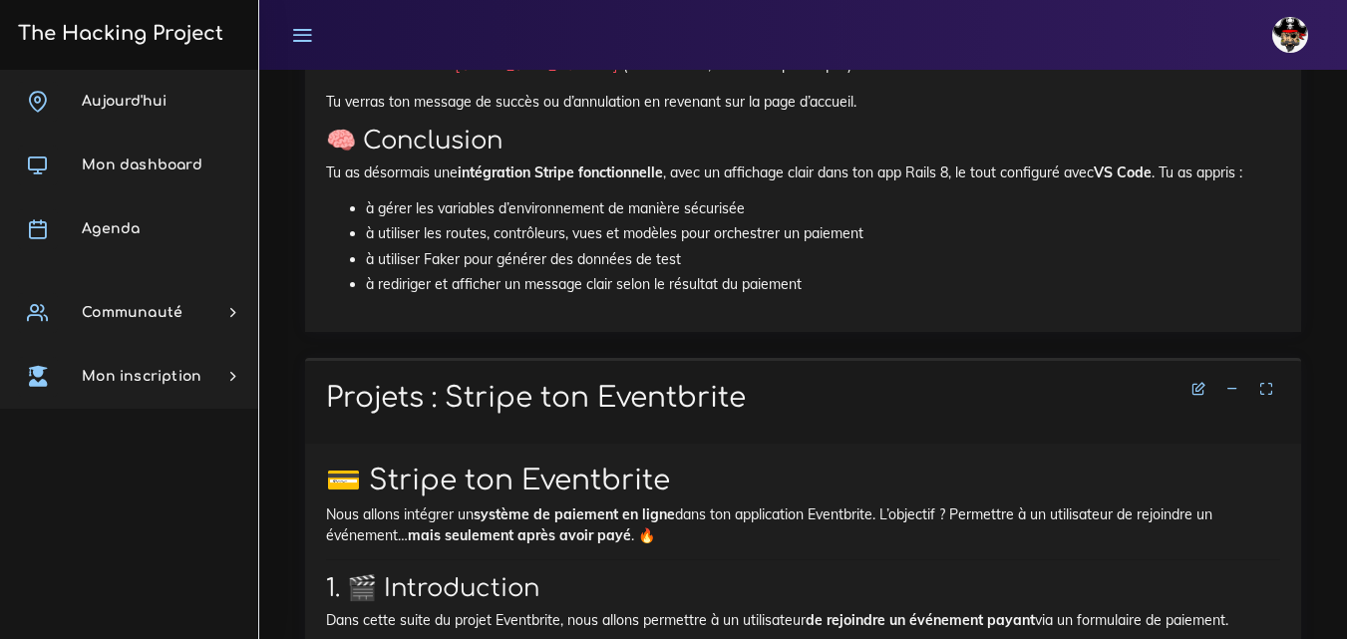
drag, startPoint x: 336, startPoint y: 300, endPoint x: 656, endPoint y: 319, distance: 320.6
drag, startPoint x: 604, startPoint y: 291, endPoint x: 697, endPoint y: 228, distance: 112.0
drag, startPoint x: 337, startPoint y: 390, endPoint x: 458, endPoint y: 505, distance: 166.4
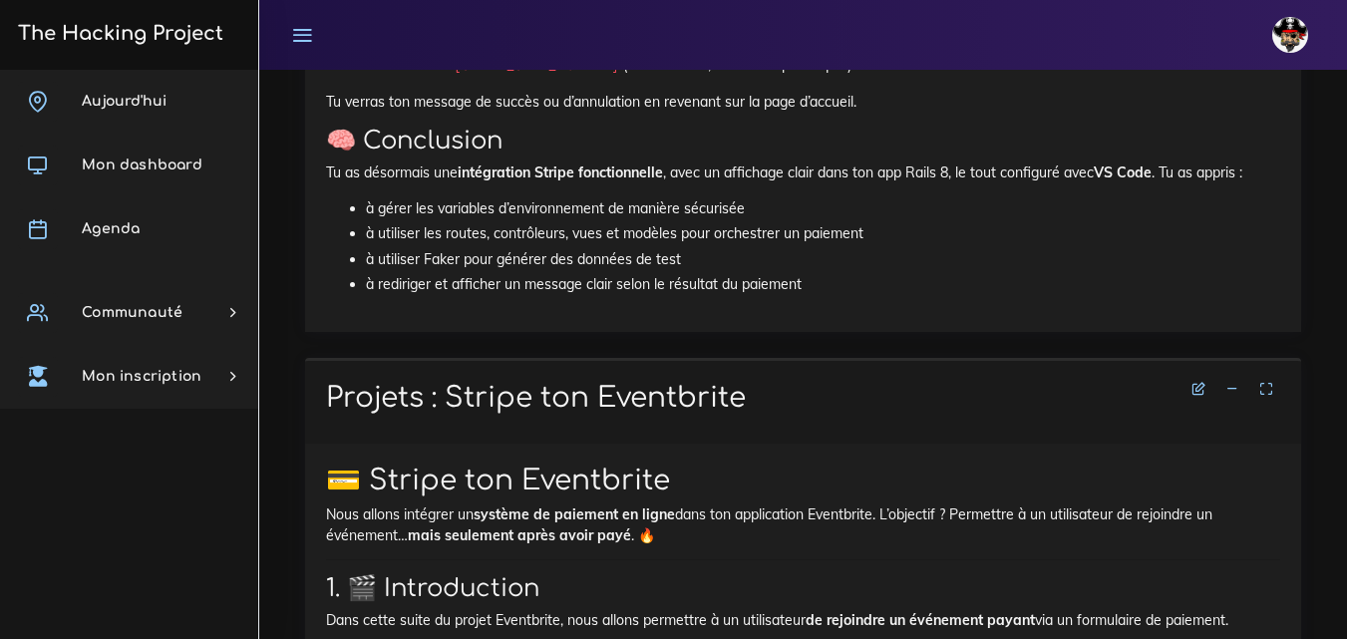
drag, startPoint x: 425, startPoint y: 476, endPoint x: 320, endPoint y: 394, distance: 132.8
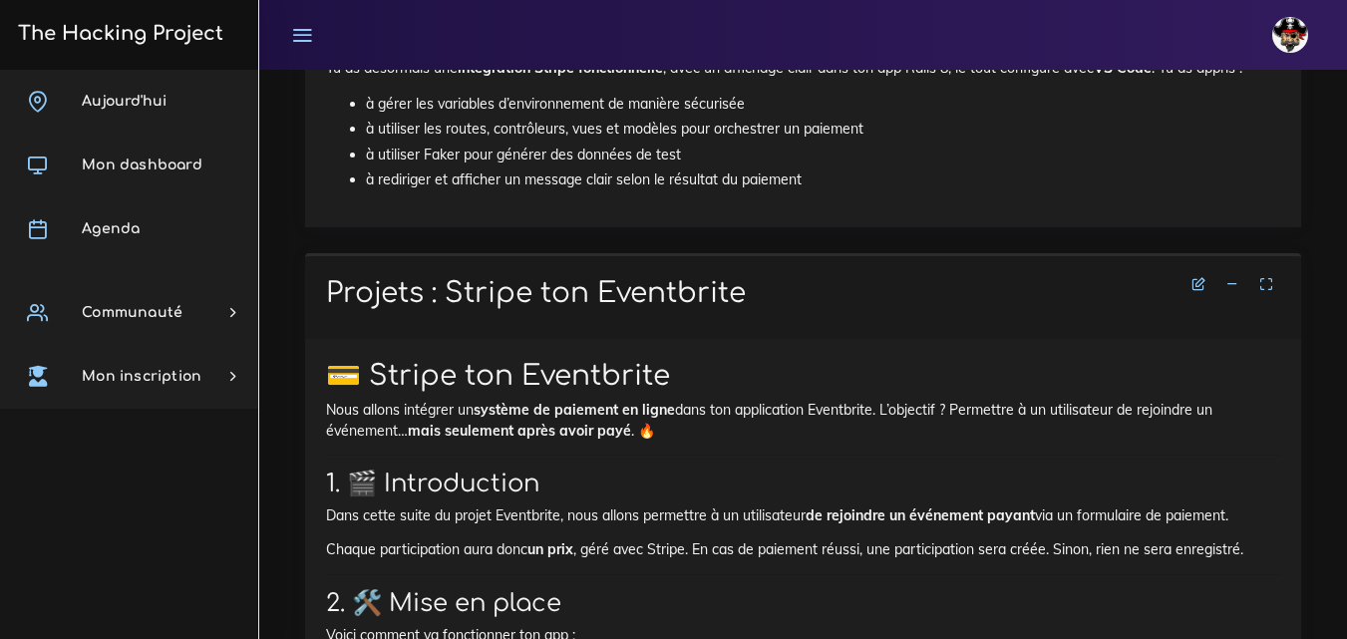
scroll to position [10035, 0]
